Goal: Task Accomplishment & Management: Complete application form

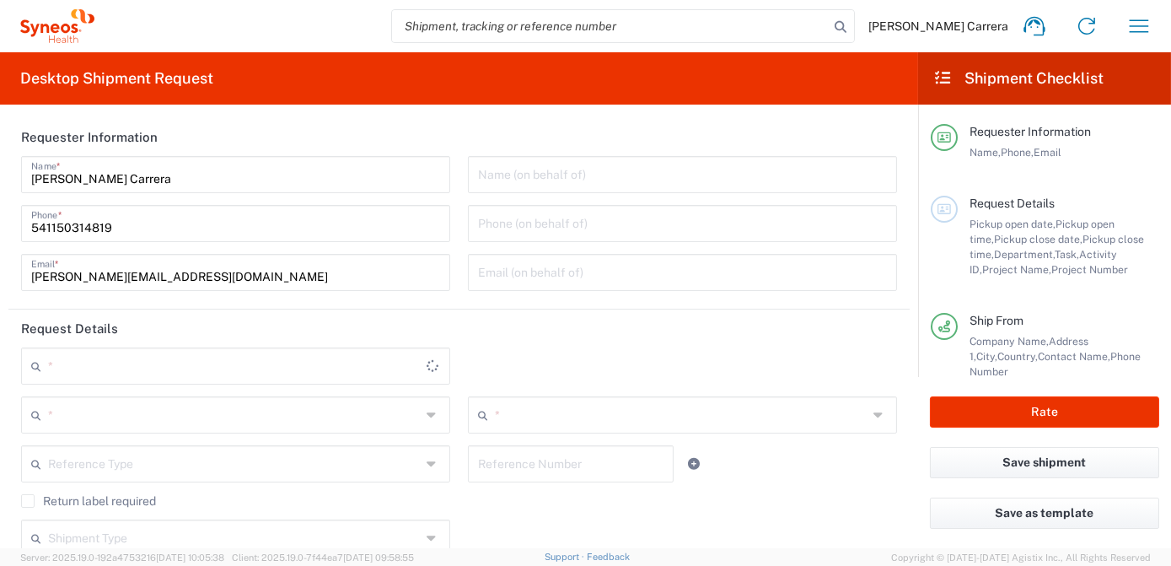
type input "[GEOGRAPHIC_DATA]"
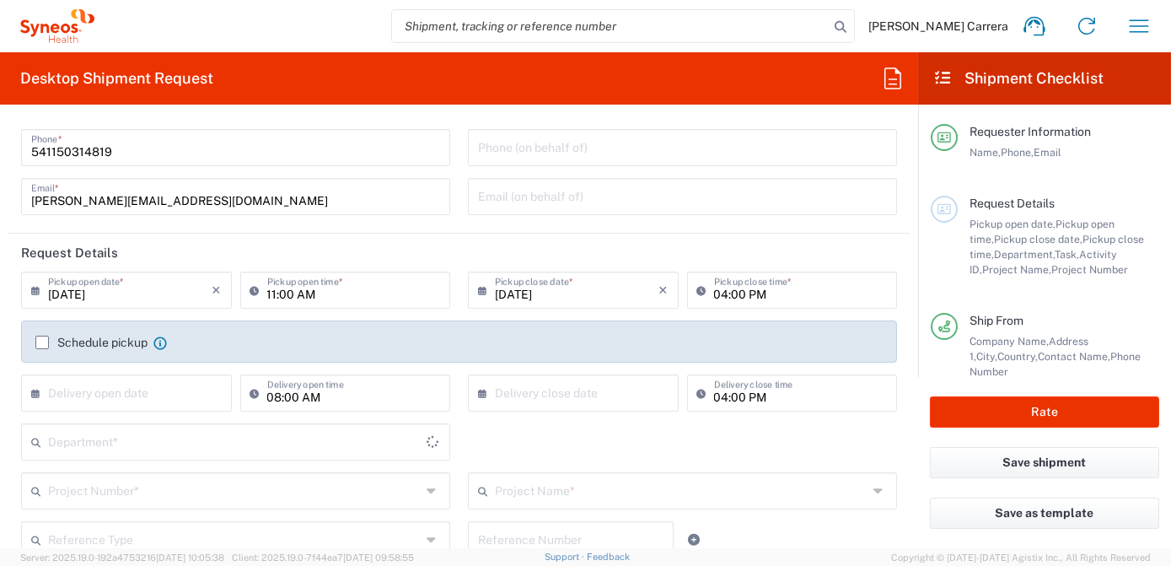
scroll to position [76, 0]
type input "Syneos Health Argentina SA"
type input "3190"
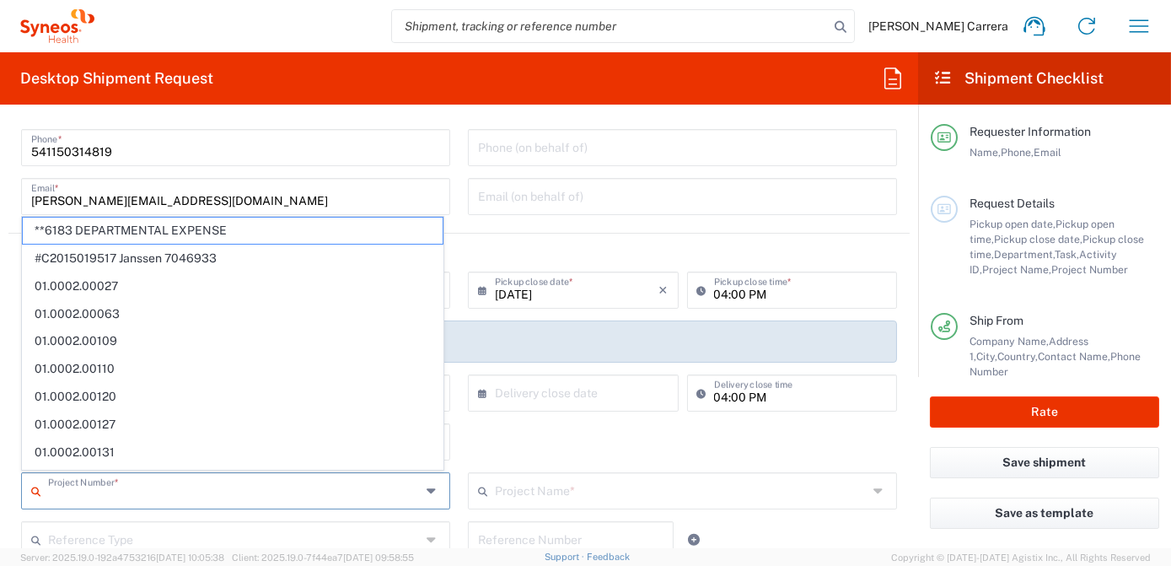
click at [122, 495] on input "text" at bounding box center [234, 490] width 373 height 30
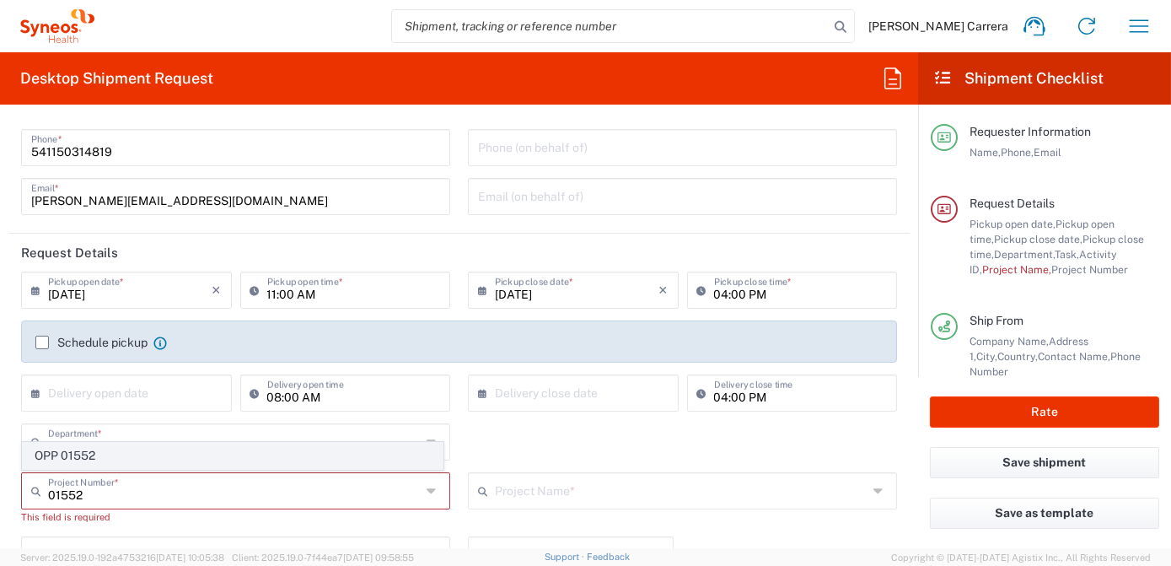
click at [84, 461] on span "OPP 01552" at bounding box center [233, 456] width 420 height 26
type input "OPP 01552"
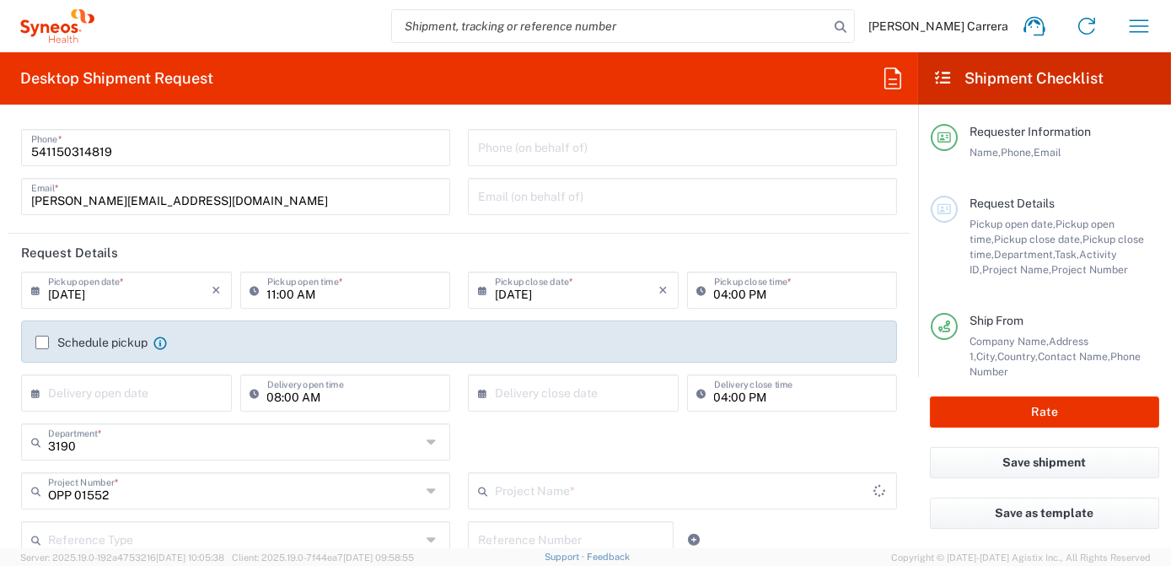
type input "802-AMO-002"
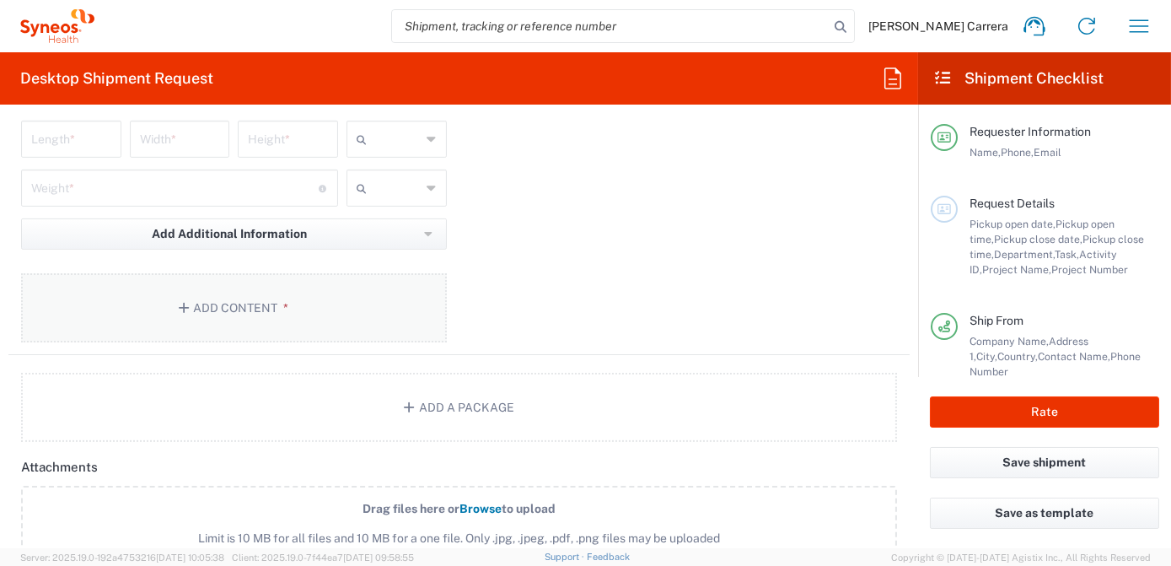
scroll to position [1915, 0]
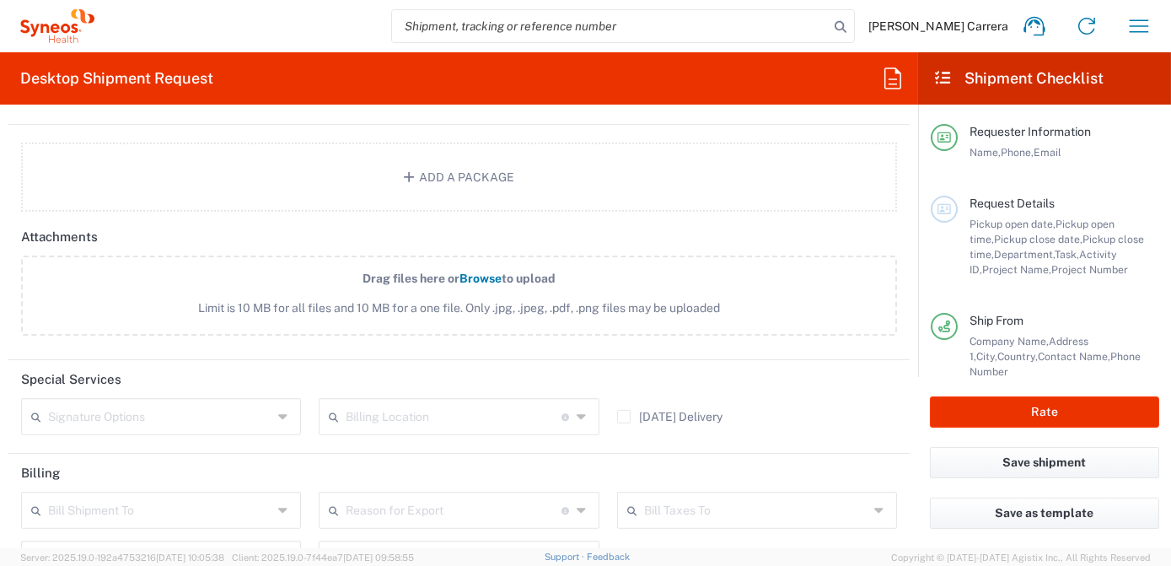
click at [376, 415] on input "text" at bounding box center [454, 415] width 216 height 30
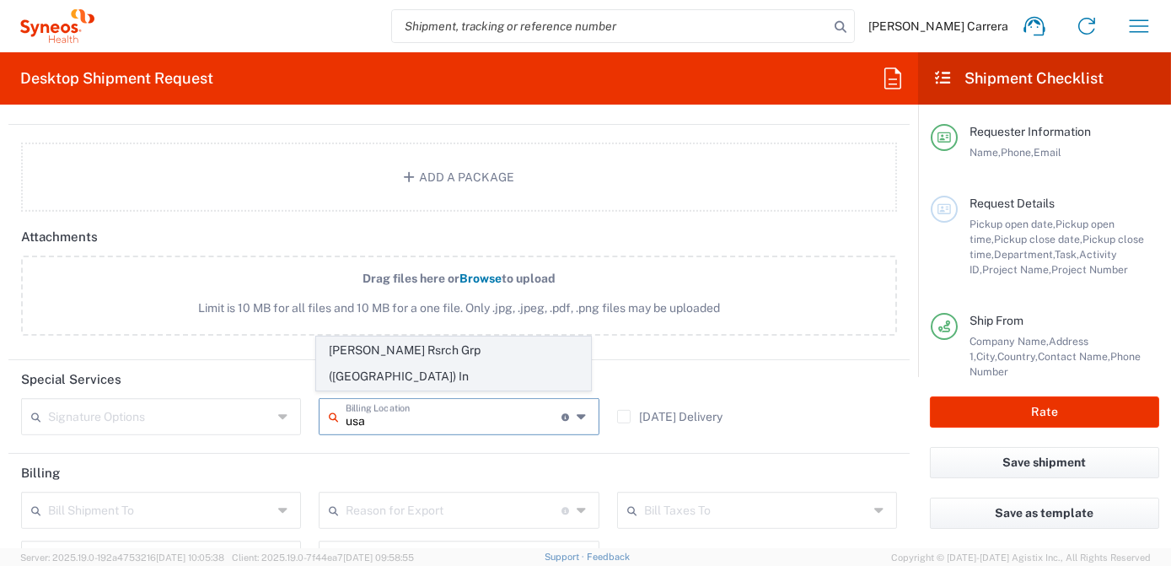
click at [395, 383] on span "[PERSON_NAME] Rsrch Grp ([GEOGRAPHIC_DATA]) In" at bounding box center [453, 363] width 273 height 52
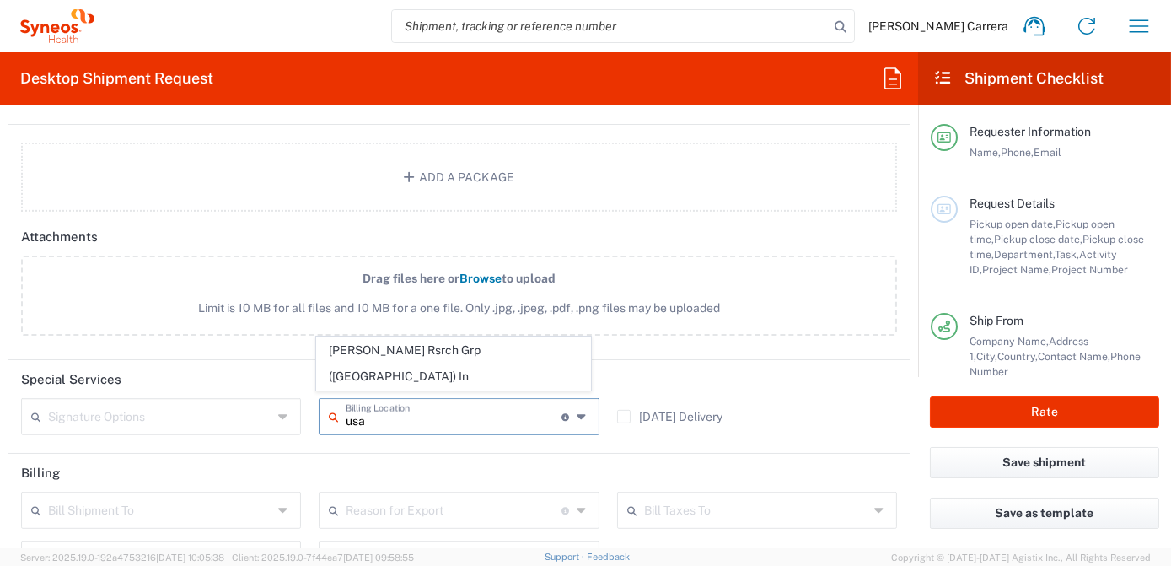
type input "[PERSON_NAME] Rsrch Grp ([GEOGRAPHIC_DATA]) In"
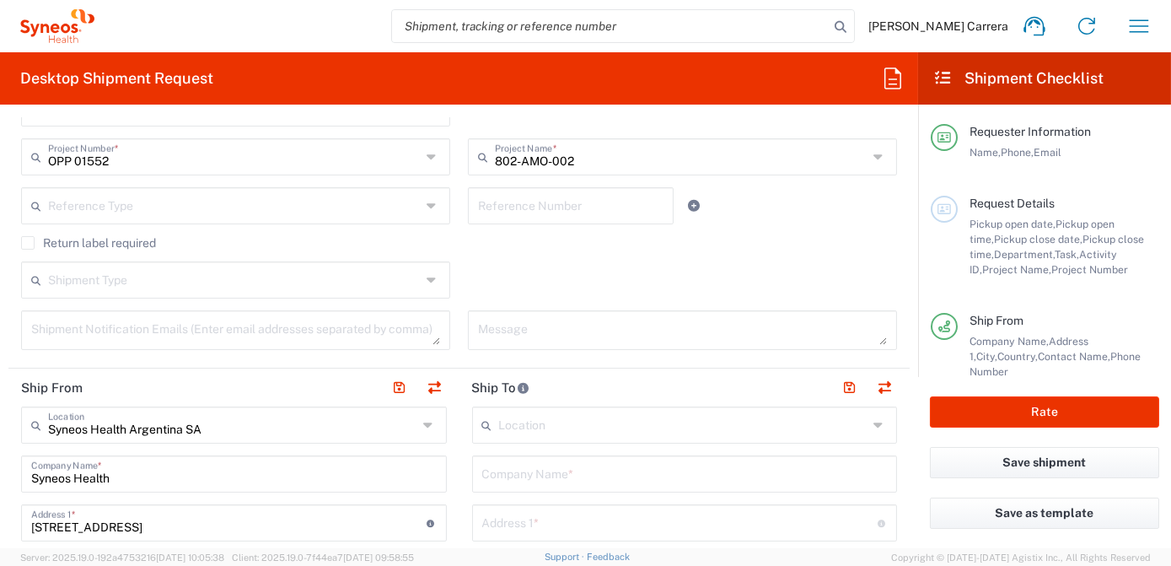
scroll to position [536, 0]
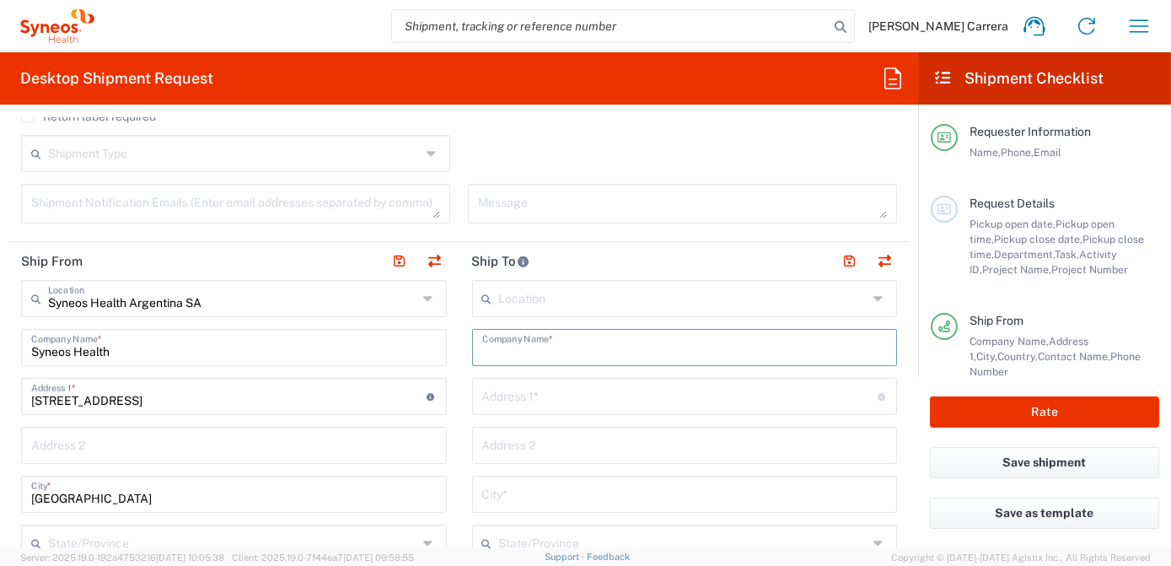
click at [555, 340] on input "text" at bounding box center [684, 346] width 405 height 30
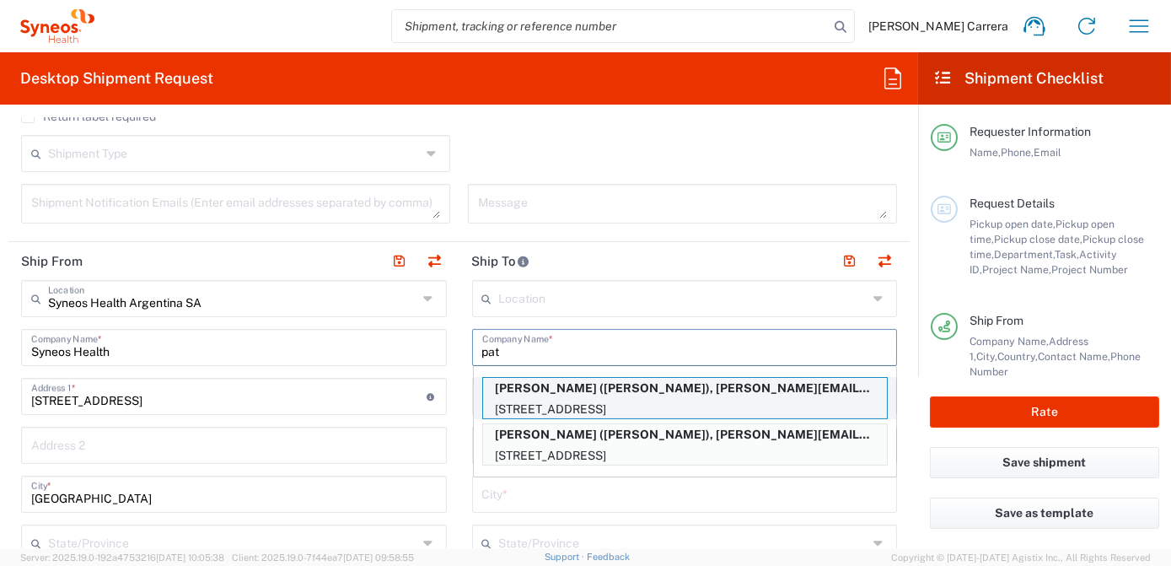
click at [559, 382] on p "[PERSON_NAME] ([PERSON_NAME]), [PERSON_NAME][EMAIL_ADDRESS][PERSON_NAME][DOMAIN…" at bounding box center [685, 388] width 404 height 21
type input "[PERSON_NAME]"
type input "[STREET_ADDRESS]"
type input "[GEOGRAPHIC_DATA]"
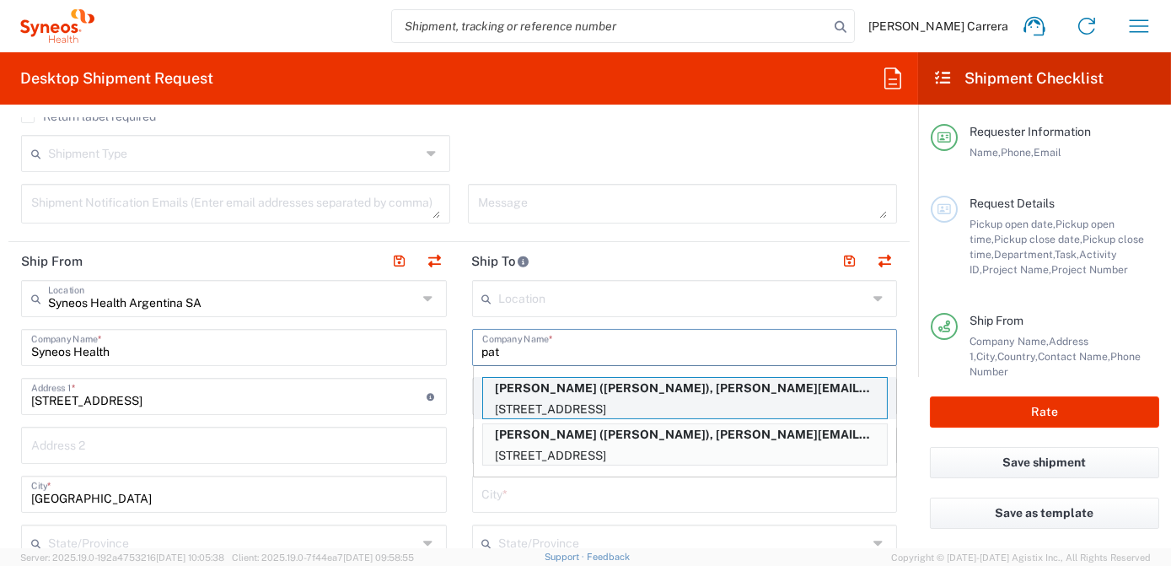
type input "07863"
type input "[PERSON_NAME]"
type input "9084002637"
type input "[PERSON_NAME][EMAIL_ADDRESS][PERSON_NAME][DOMAIN_NAME]"
type input "Sender/Shipper"
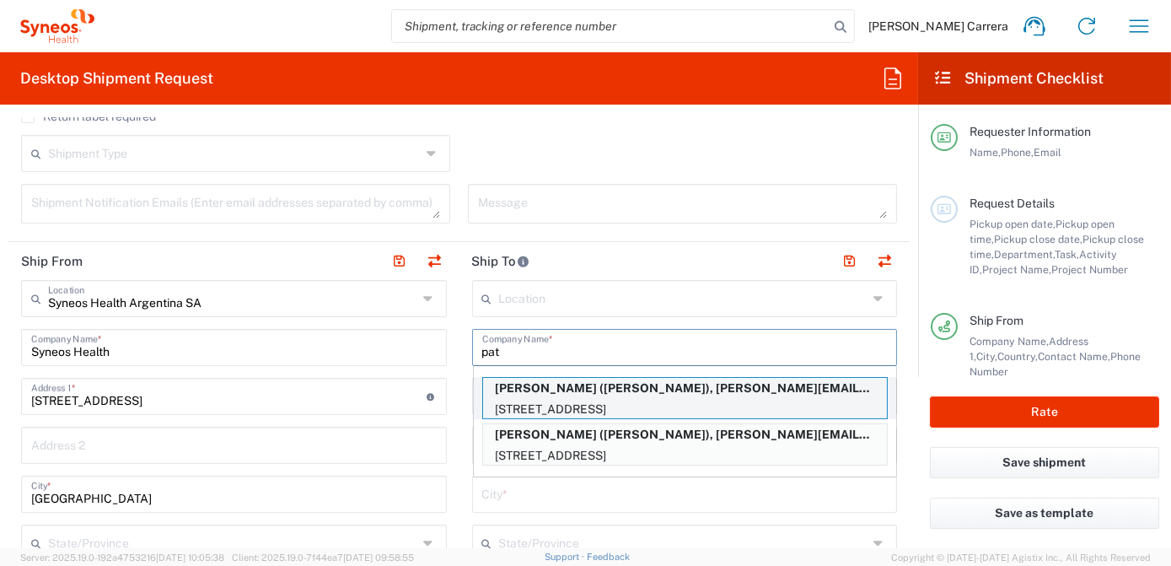
type input "Sender/Shipper"
type input "Delivery Duty Paid"
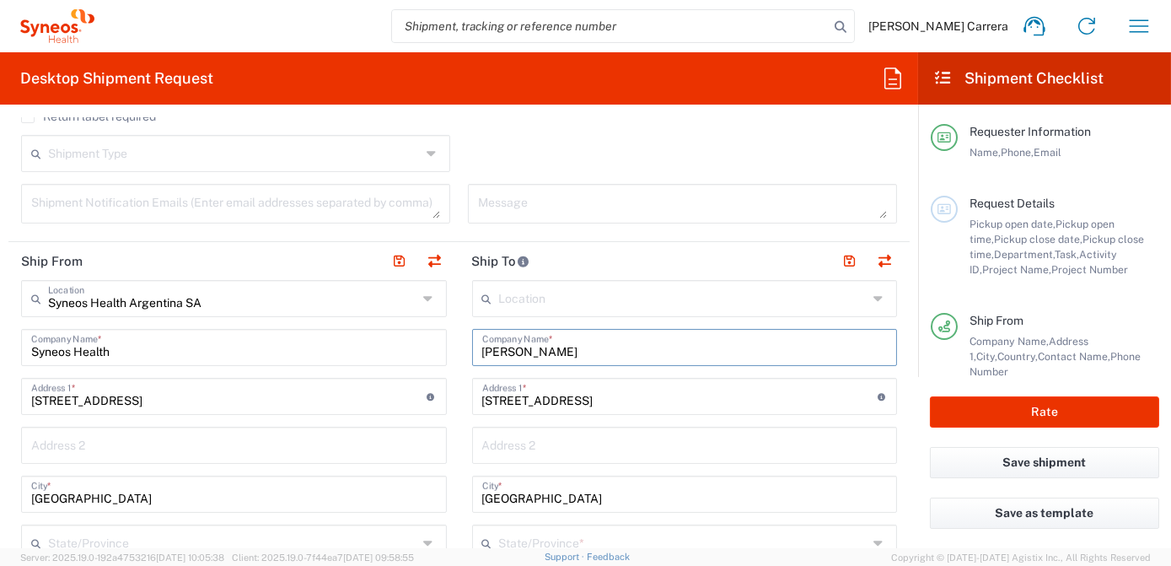
type input "[US_STATE]"
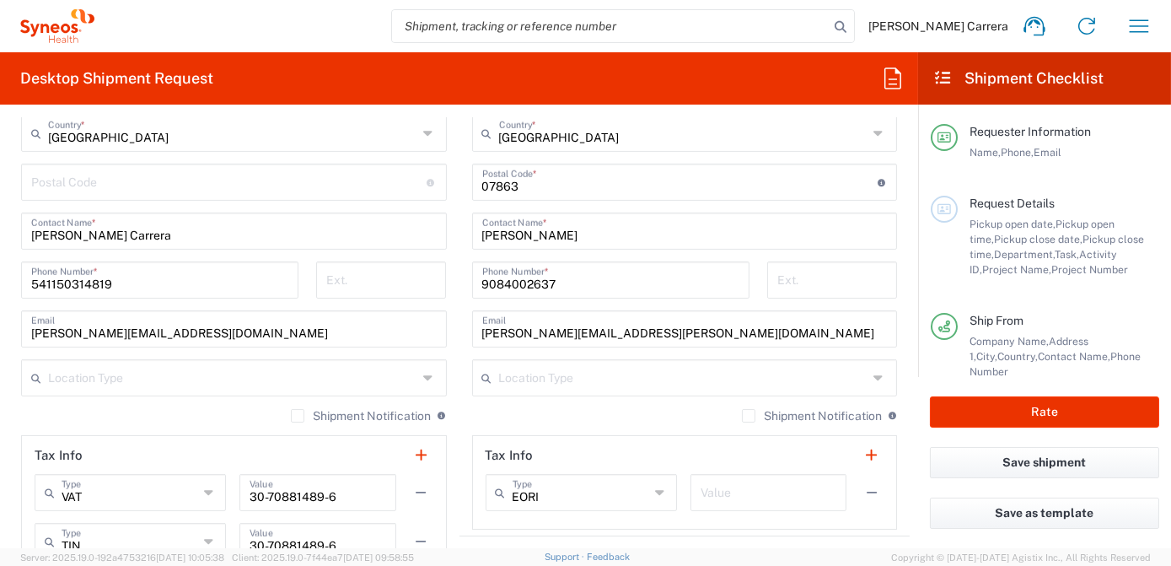
scroll to position [995, 0]
click at [564, 282] on input "9084002637" at bounding box center [610, 278] width 257 height 30
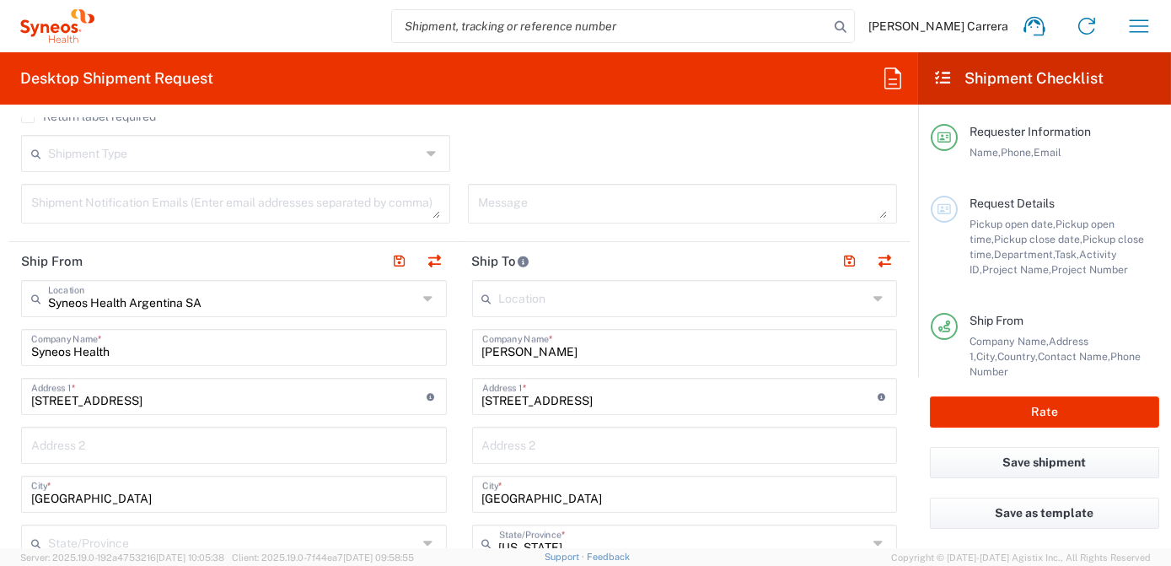
drag, startPoint x: 183, startPoint y: 349, endPoint x: -3, endPoint y: 319, distance: 188.7
click at [0, 319] on html "[PERSON_NAME] Carrera Home Shipment estimator Shipment tracking Desktop shipmen…" at bounding box center [585, 283] width 1171 height 566
type input "113"
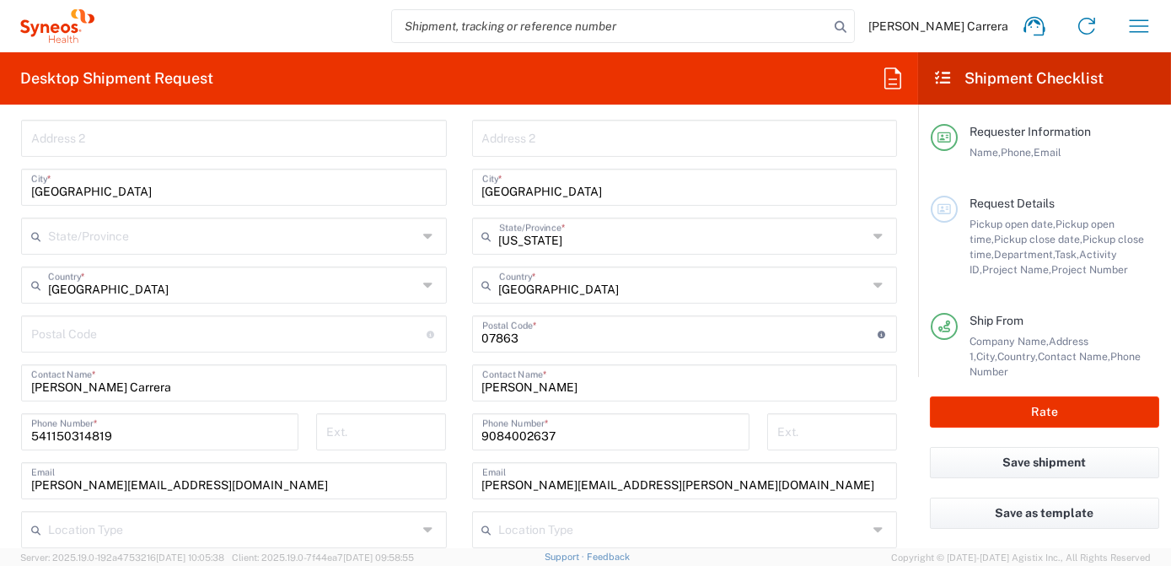
scroll to position [919, 0]
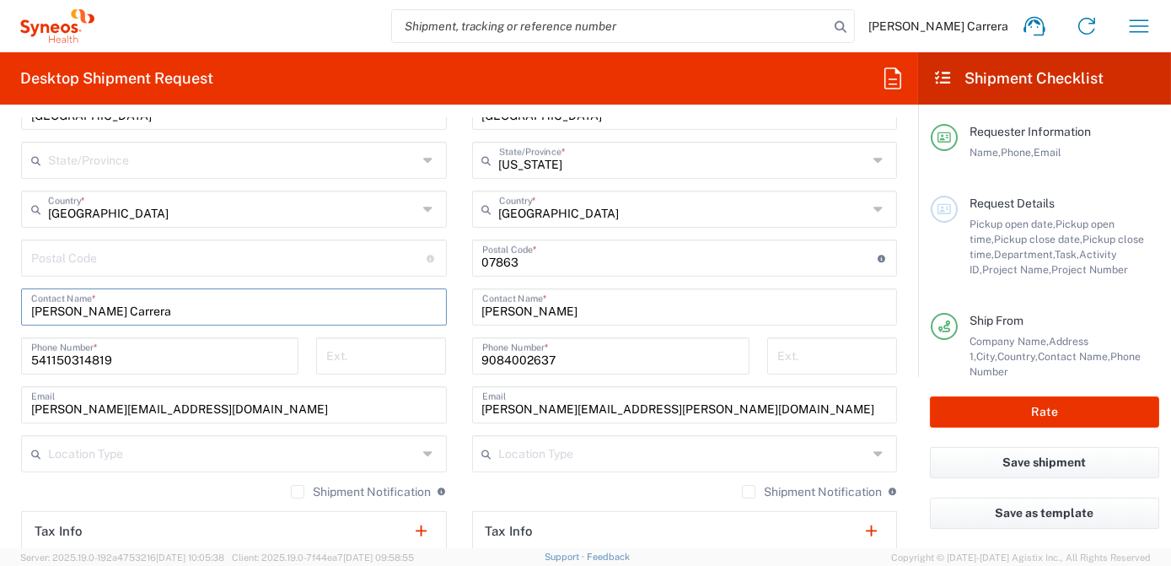
drag, startPoint x: 193, startPoint y: 315, endPoint x: 0, endPoint y: 298, distance: 193.8
click at [0, 298] on html "[PERSON_NAME] Carrera Home Shipment estimator Shipment tracking Desktop shipmen…" at bounding box center [585, 283] width 1171 height 566
type input "e"
